Goal: Task Accomplishment & Management: Manage account settings

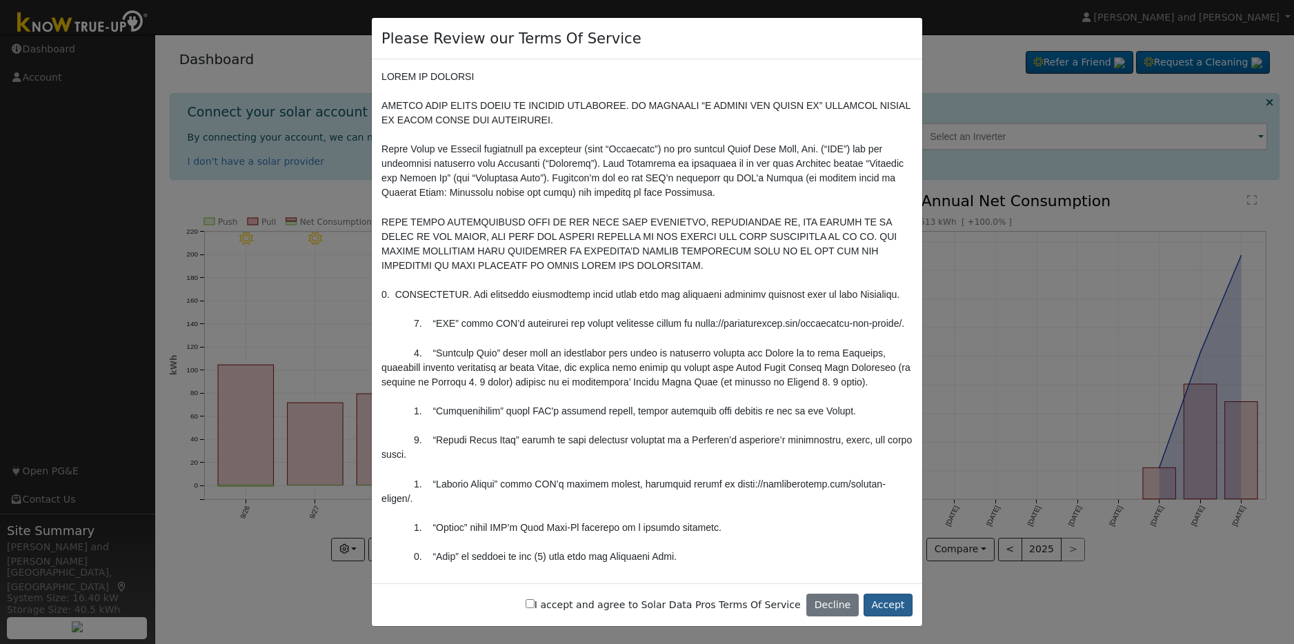
click at [879, 603] on button "Accept" at bounding box center [888, 605] width 49 height 23
click at [535, 605] on input "I accept and agree to Solar Data Pros Terms Of Service" at bounding box center [530, 603] width 9 height 9
checkbox input "true"
click at [890, 608] on button "Accept" at bounding box center [888, 605] width 49 height 23
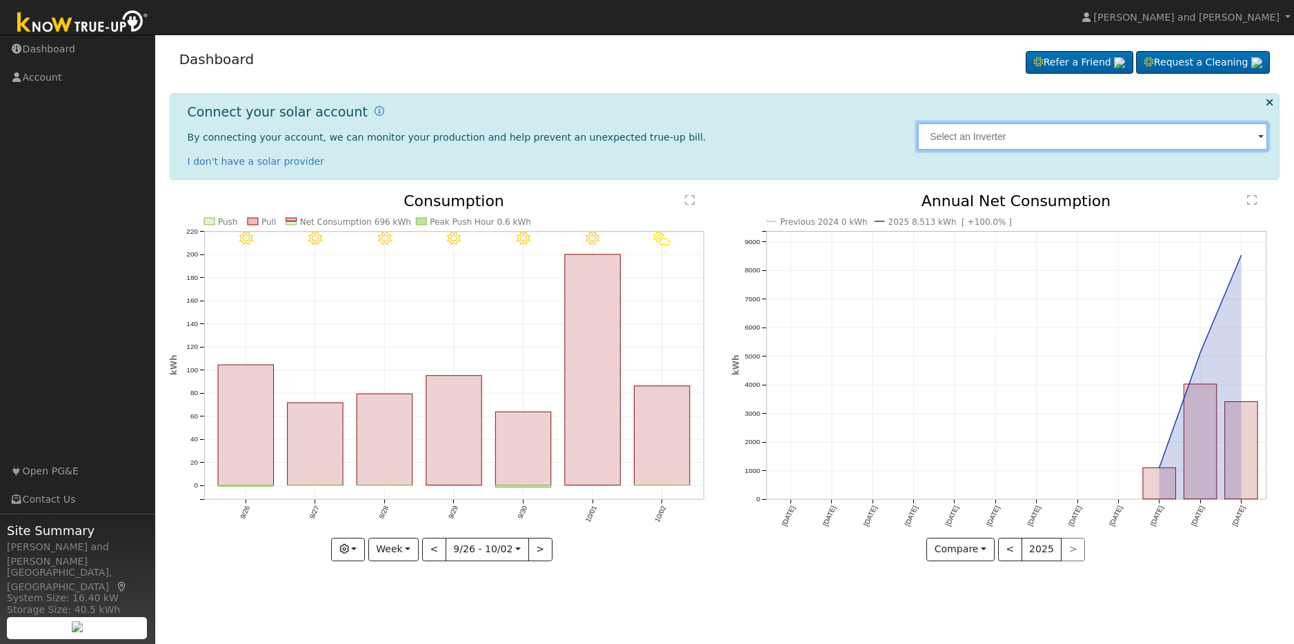
click at [986, 139] on input "text" at bounding box center [1092, 137] width 350 height 28
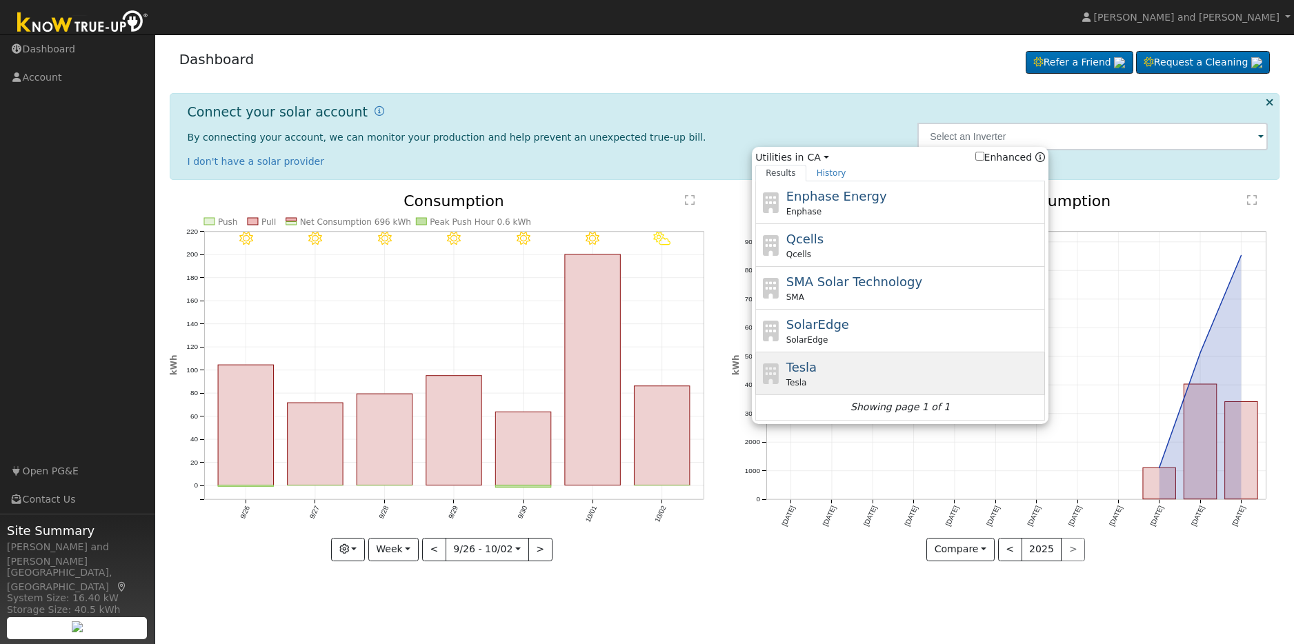
click at [871, 373] on div "Tesla Tesla" at bounding box center [914, 373] width 256 height 31
type input "Tesla"
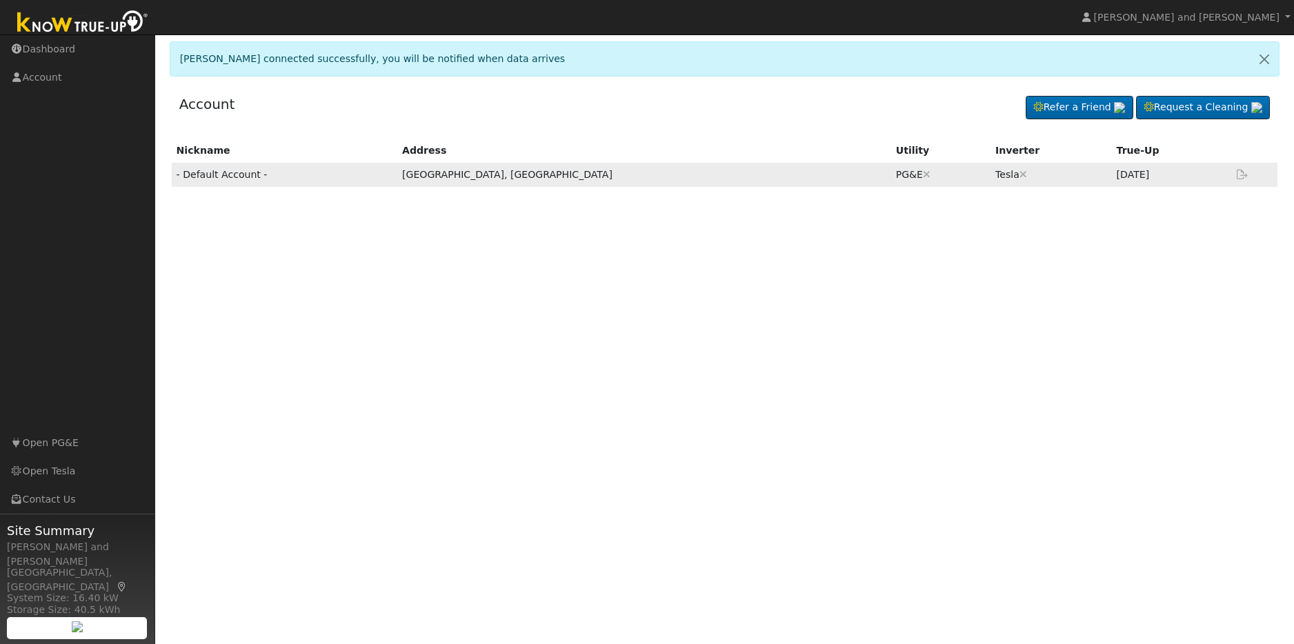
click at [1112, 170] on td "[DATE]" at bounding box center [1171, 175] width 118 height 24
click at [251, 174] on td "- Default Account -" at bounding box center [285, 175] width 226 height 24
click at [65, 72] on link "Account" at bounding box center [77, 77] width 155 height 28
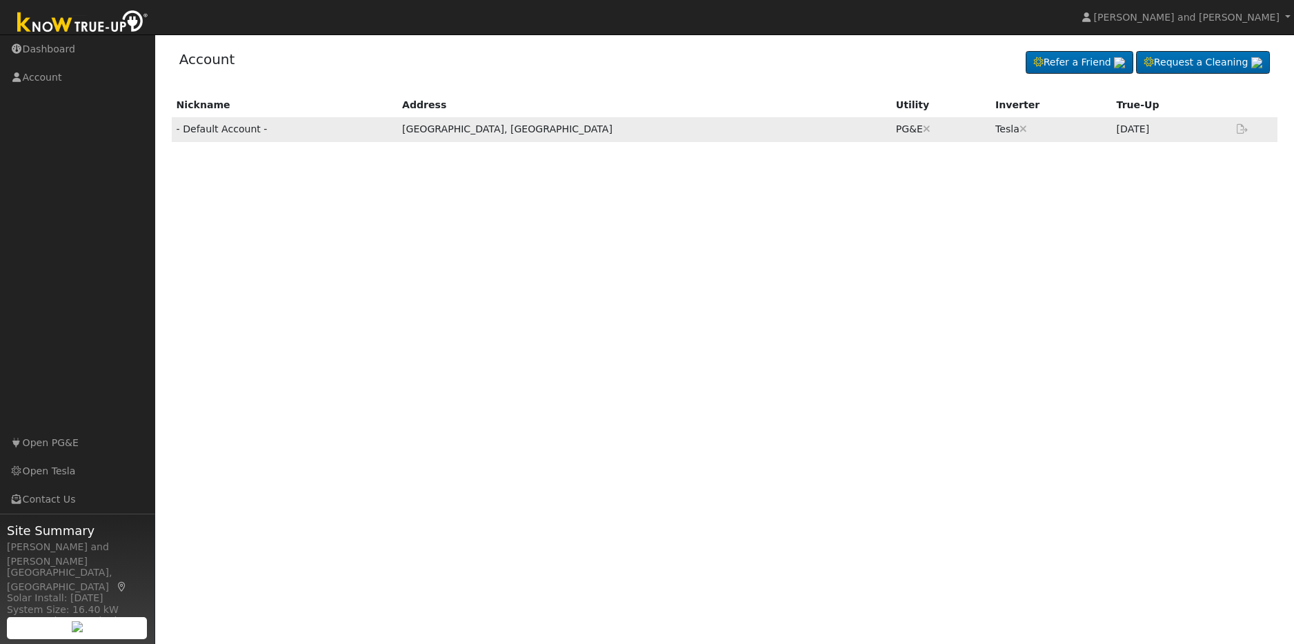
click at [240, 119] on td "- Default Account -" at bounding box center [285, 129] width 226 height 24
click at [1239, 128] on icon at bounding box center [1242, 129] width 12 height 10
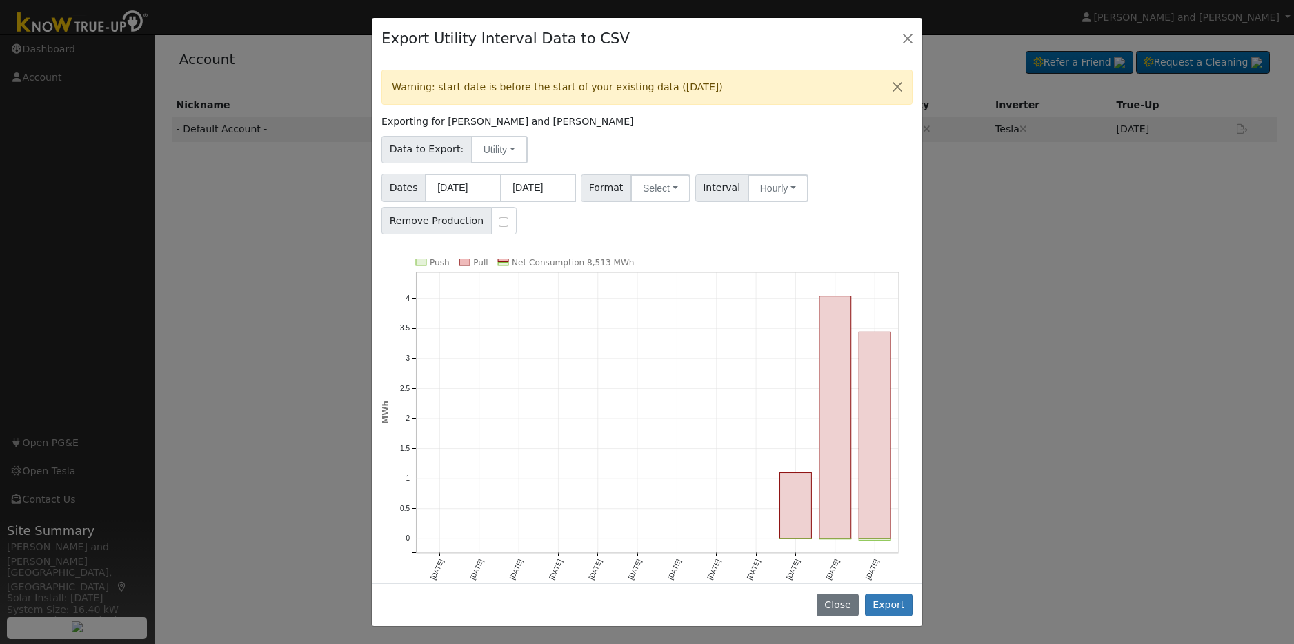
click at [908, 28] on button "Close" at bounding box center [907, 37] width 19 height 19
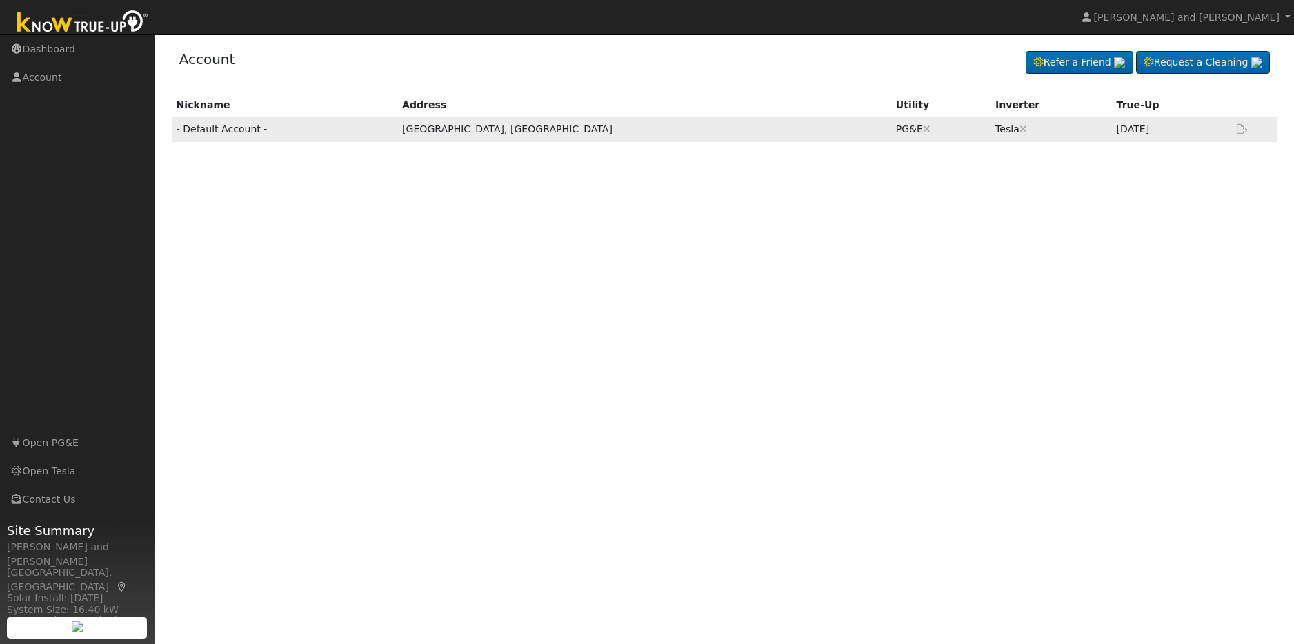
click at [397, 124] on td "- Default Account -" at bounding box center [285, 129] width 226 height 24
click at [557, 131] on td "[GEOGRAPHIC_DATA], [GEOGRAPHIC_DATA]" at bounding box center [644, 129] width 494 height 24
click at [344, 137] on td "- Default Account -" at bounding box center [285, 129] width 226 height 24
click at [118, 452] on link "Open PG&E" at bounding box center [77, 443] width 155 height 28
